Goal: Obtain resource: Obtain resource

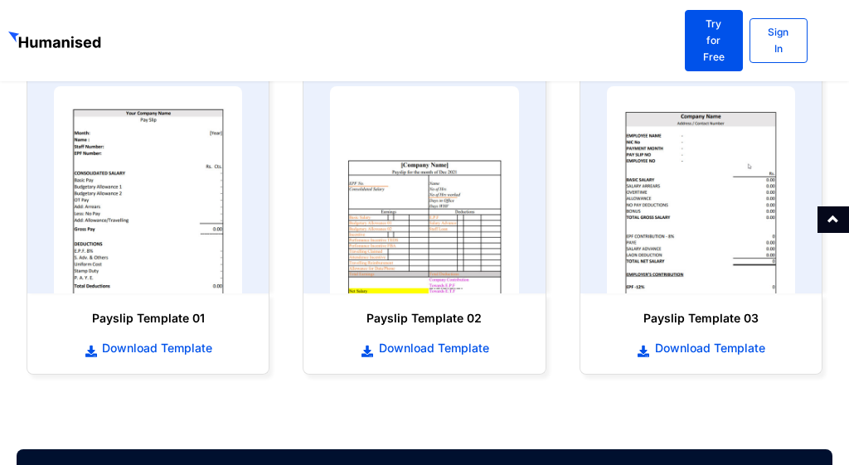
scroll to position [830, 0]
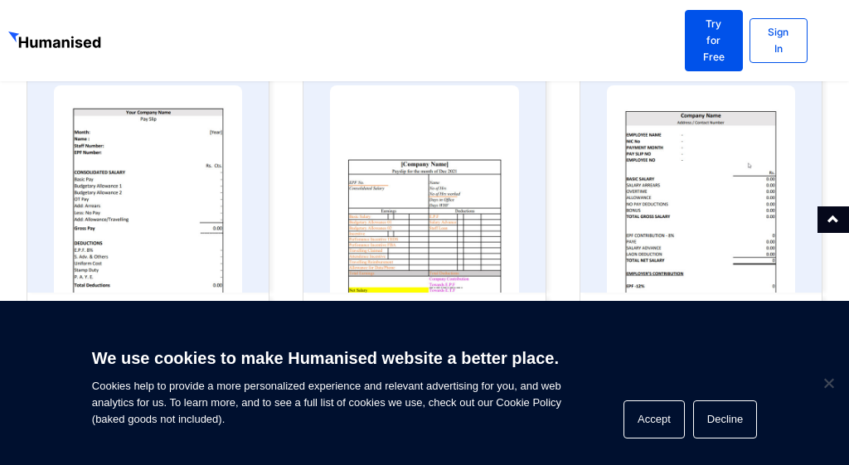
click at [163, 309] on h6 "Payslip Template 01" at bounding box center [148, 317] width 208 height 17
click at [146, 309] on h6 "Payslip Template 01" at bounding box center [148, 317] width 208 height 17
click at [114, 309] on h6 "Payslip Template 01" at bounding box center [148, 317] width 208 height 17
click at [117, 309] on h6 "Payslip Template 01" at bounding box center [148, 317] width 208 height 17
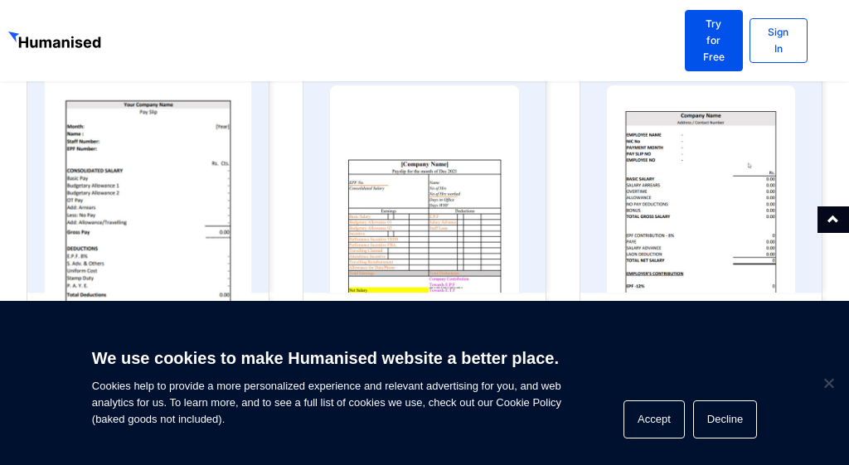
click at [187, 212] on img at bounding box center [148, 189] width 207 height 228
click at [151, 166] on img at bounding box center [148, 189] width 207 height 228
click at [187, 215] on img at bounding box center [148, 189] width 207 height 228
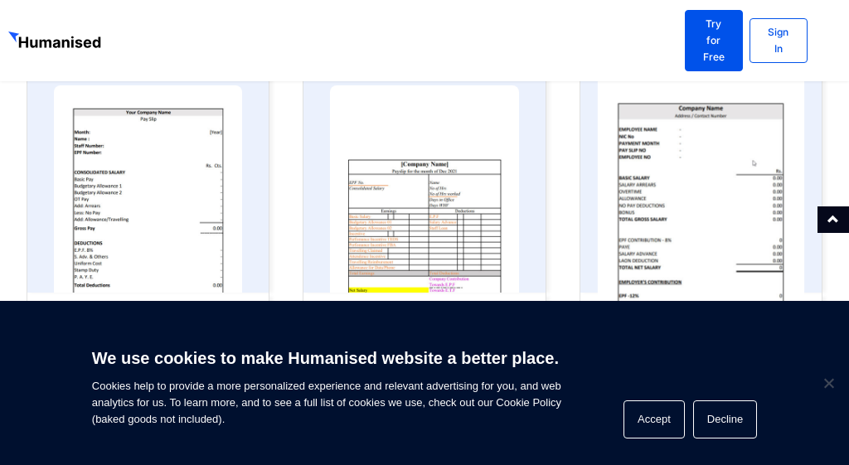
click at [681, 226] on img at bounding box center [700, 189] width 207 height 228
click at [680, 223] on img at bounding box center [700, 189] width 207 height 228
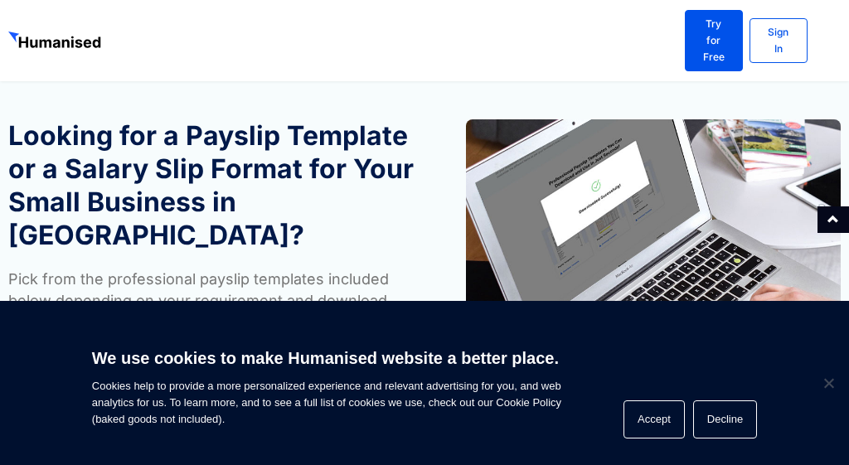
scroll to position [0, 0]
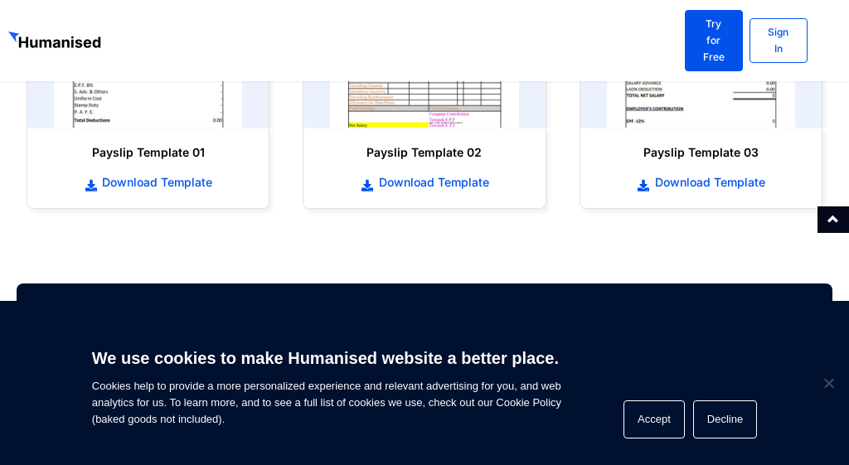
scroll to position [995, 0]
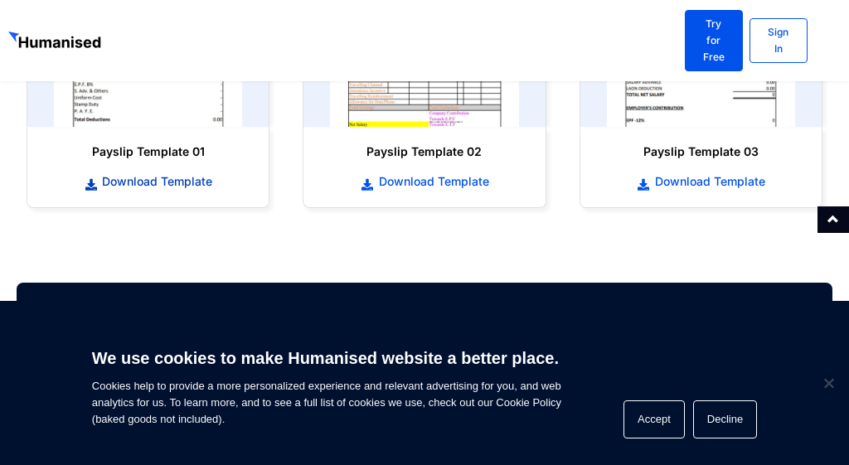
click at [96, 179] on icon at bounding box center [91, 185] width 15 height 12
